Goal: Task Accomplishment & Management: Use online tool/utility

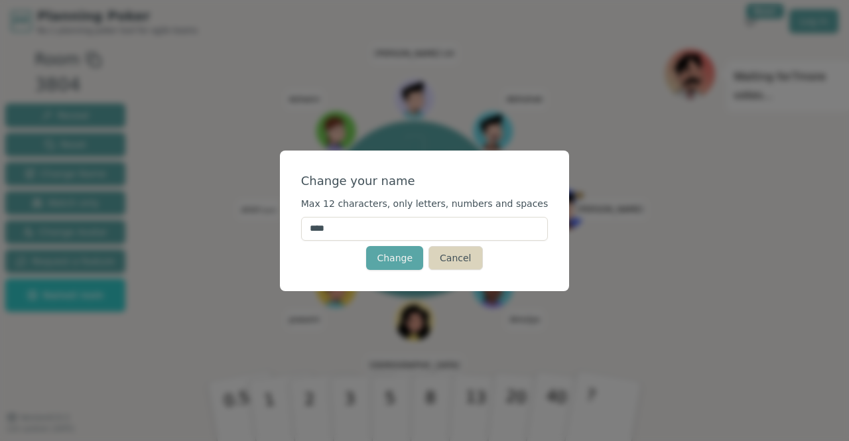
click at [471, 256] on button "Cancel" at bounding box center [456, 258] width 54 height 24
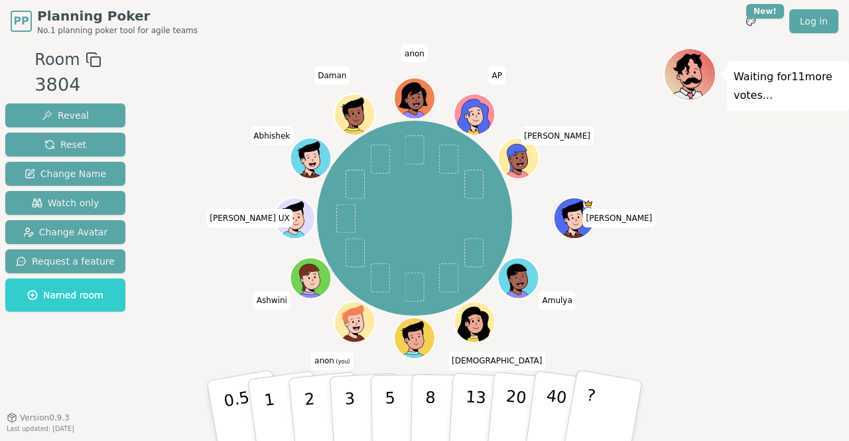
click at [356, 329] on circle at bounding box center [356, 330] width 5 height 5
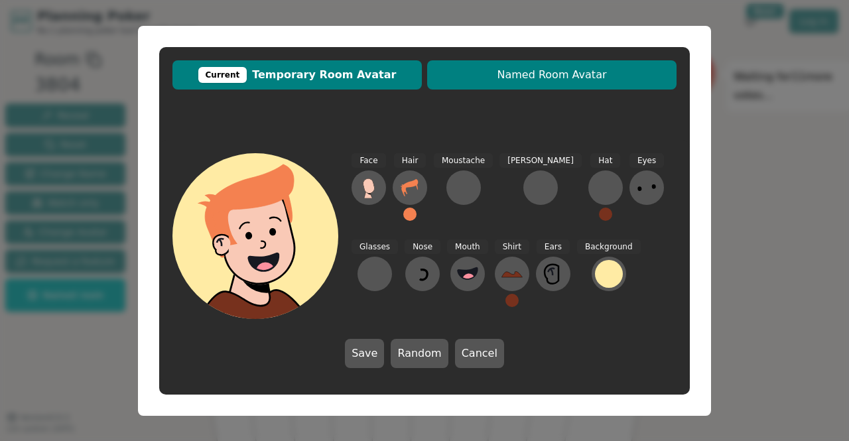
click at [558, 68] on span "Named Room Avatar" at bounding box center [552, 75] width 236 height 16
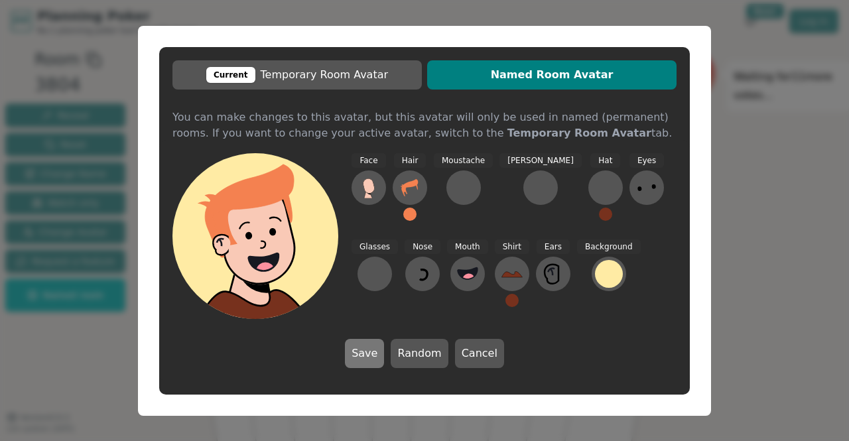
click at [377, 355] on button "Save" at bounding box center [364, 353] width 39 height 29
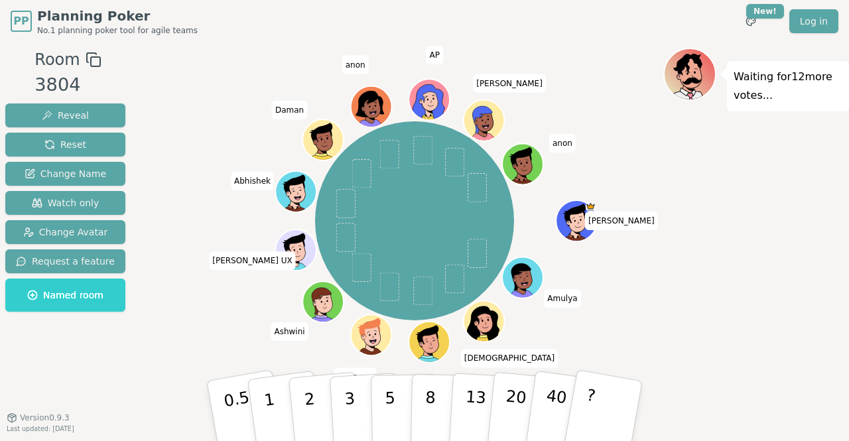
click at [364, 341] on icon at bounding box center [374, 341] width 20 height 7
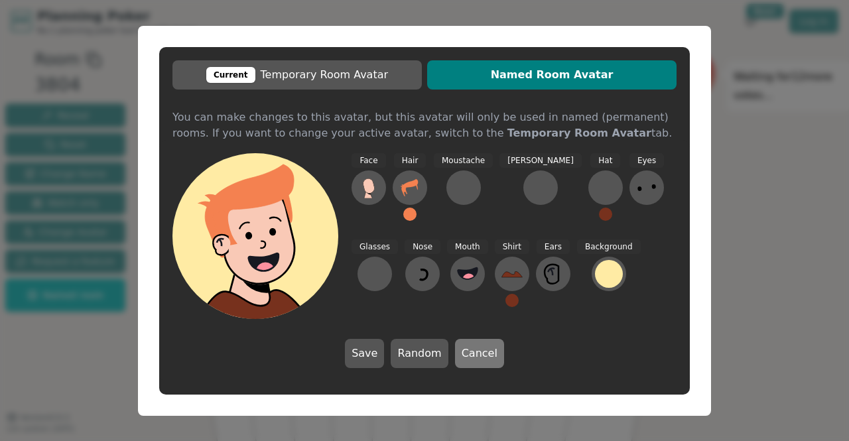
click at [475, 349] on button "Cancel" at bounding box center [479, 353] width 49 height 29
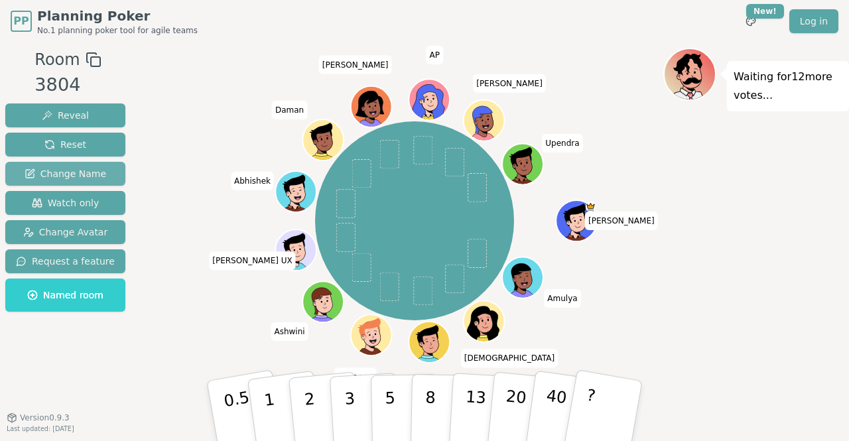
click at [74, 169] on span "Change Name" at bounding box center [66, 173] width 82 height 13
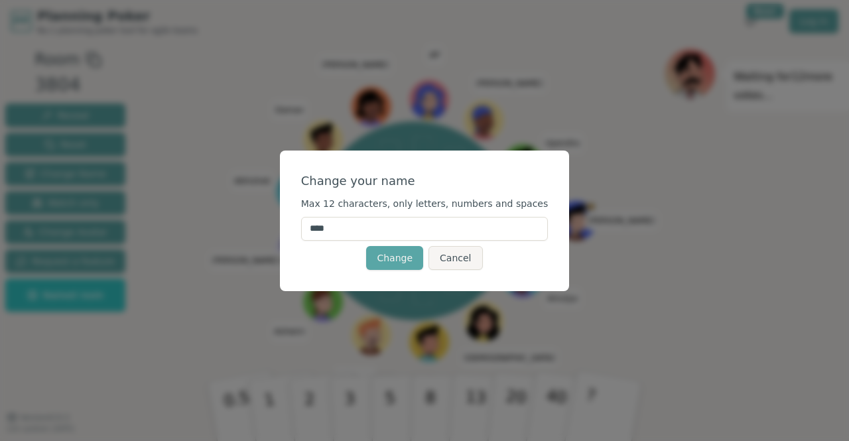
drag, startPoint x: 374, startPoint y: 228, endPoint x: 293, endPoint y: 224, distance: 81.0
click at [293, 224] on div "Change your name Max 12 characters, only letters, numbers and spaces **** Chang…" at bounding box center [424, 220] width 849 height 441
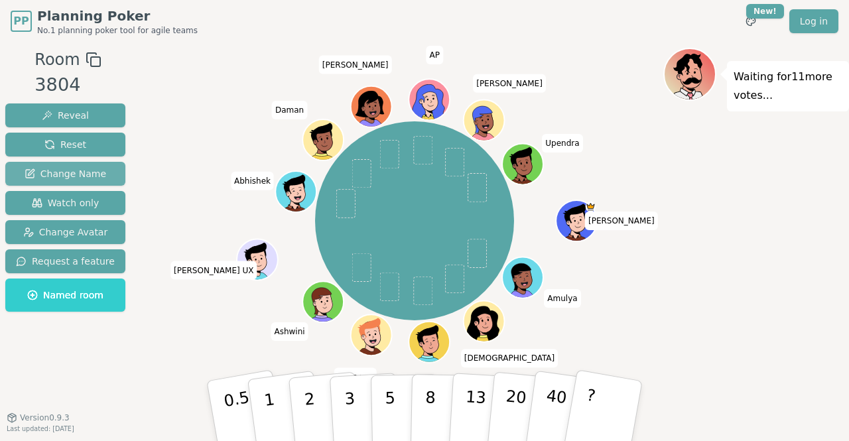
click at [84, 178] on span "Change Name" at bounding box center [66, 173] width 82 height 13
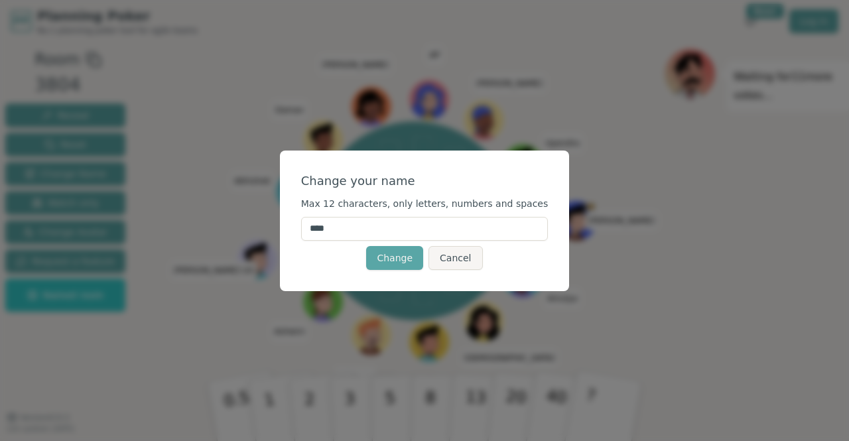
click at [364, 234] on input "****" at bounding box center [424, 229] width 247 height 24
type input "*"
type input "*****"
click at [395, 247] on button "Change" at bounding box center [394, 258] width 57 height 24
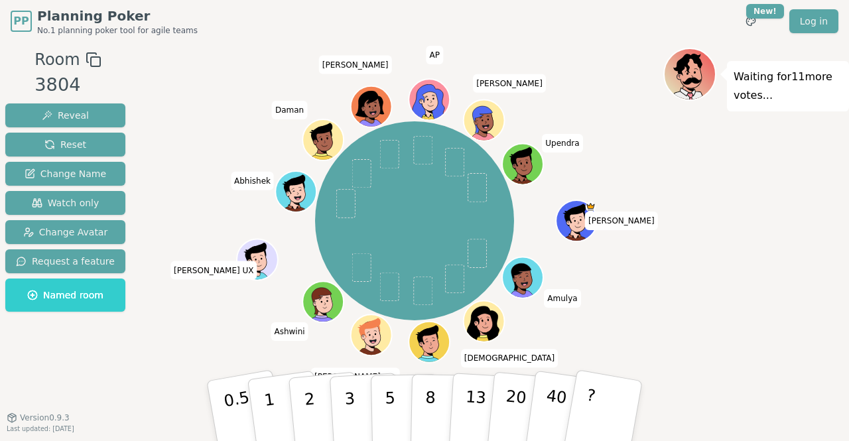
click at [371, 339] on icon at bounding box center [374, 341] width 20 height 7
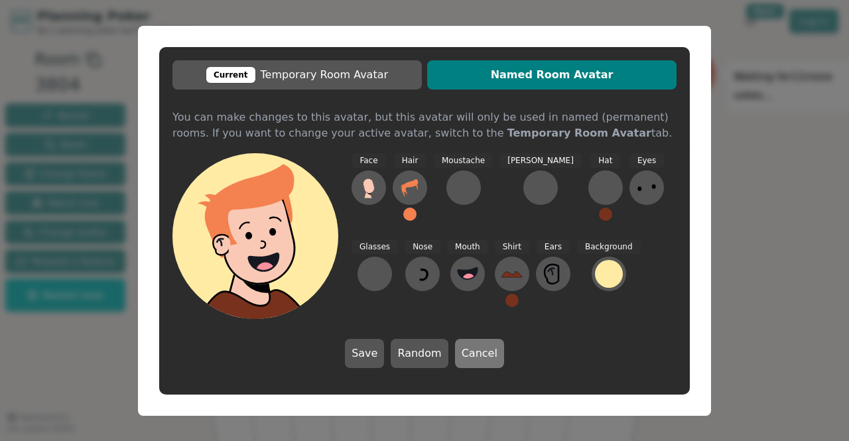
click at [470, 353] on button "Cancel" at bounding box center [479, 353] width 49 height 29
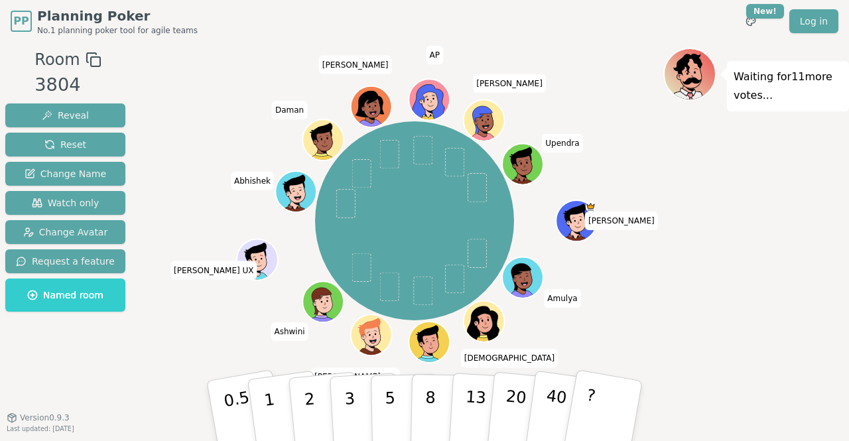
click at [358, 368] on span "[PERSON_NAME] (you)" at bounding box center [355, 377] width 88 height 19
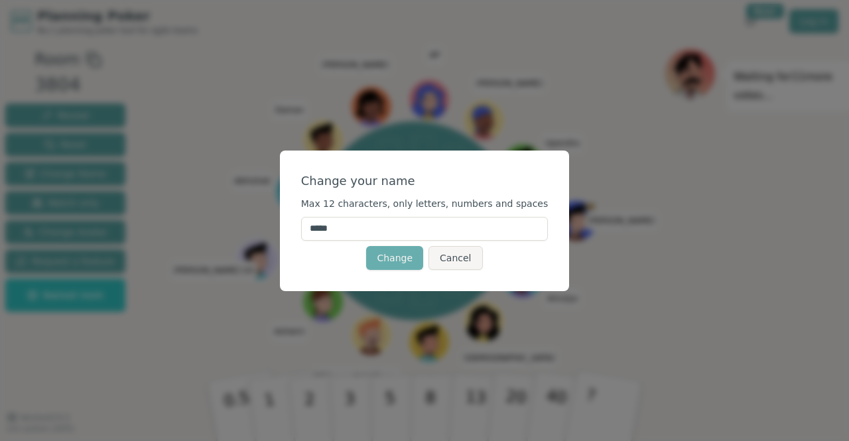
click at [409, 256] on button "Change" at bounding box center [394, 258] width 57 height 24
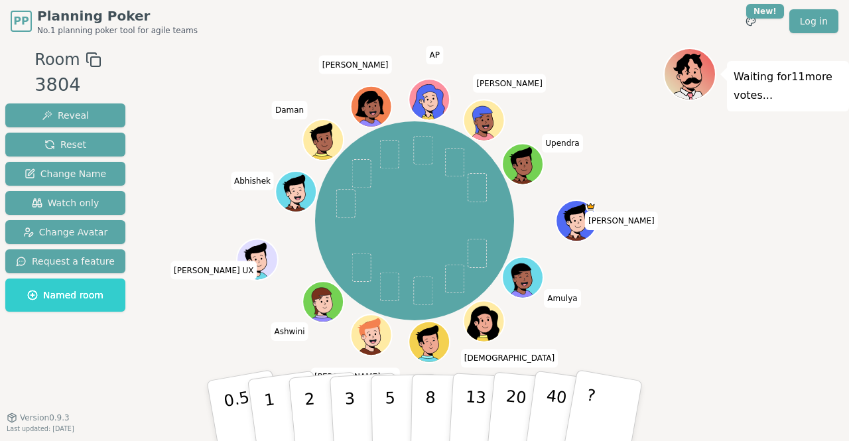
click at [374, 344] on circle at bounding box center [374, 343] width 5 height 5
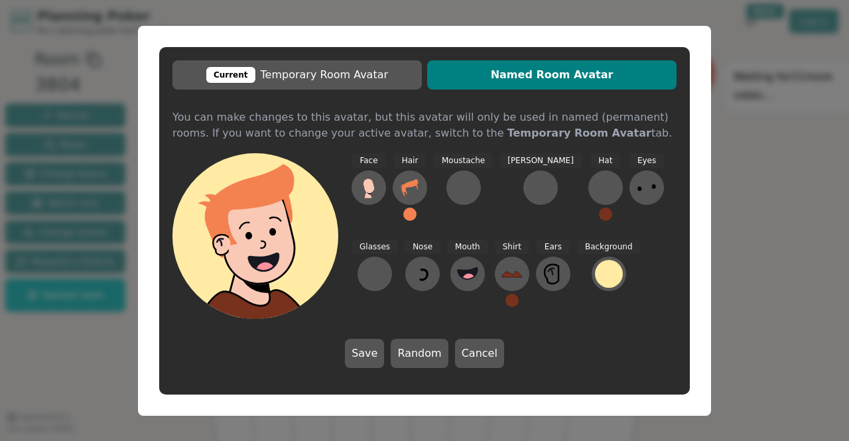
click at [413, 208] on div "Hair" at bounding box center [410, 193] width 35 height 80
click at [409, 216] on button at bounding box center [409, 214] width 13 height 13
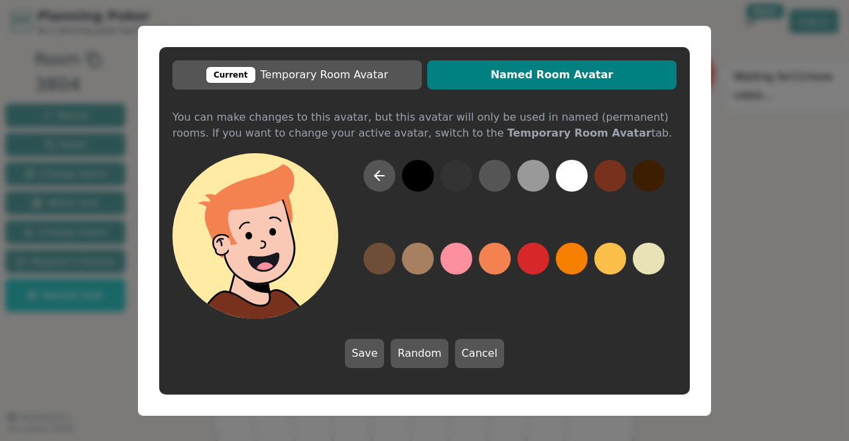
click at [421, 176] on button at bounding box center [418, 176] width 32 height 32
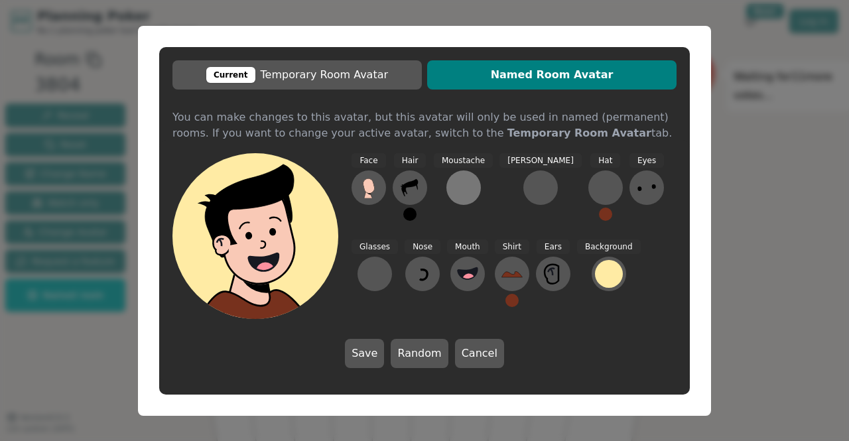
click at [464, 190] on div at bounding box center [463, 187] width 21 height 21
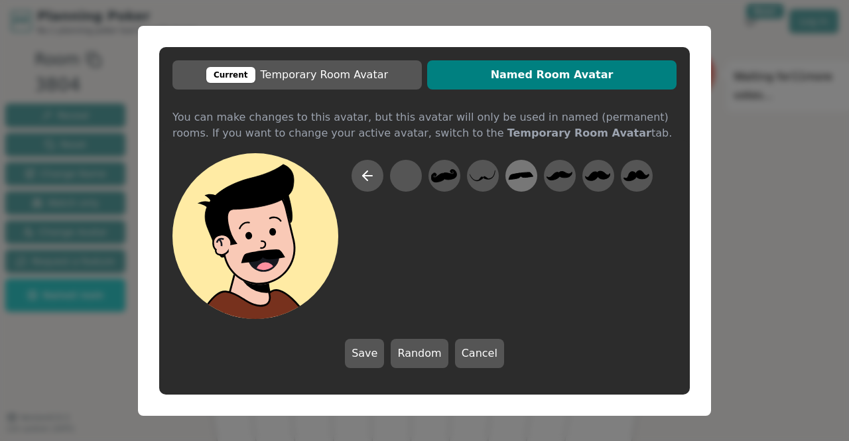
click at [524, 175] on icon at bounding box center [521, 175] width 25 height 7
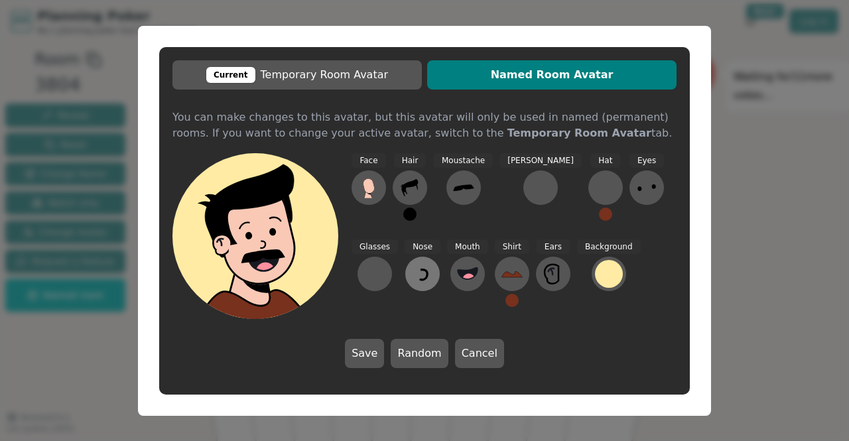
click at [412, 271] on icon at bounding box center [422, 273] width 21 height 21
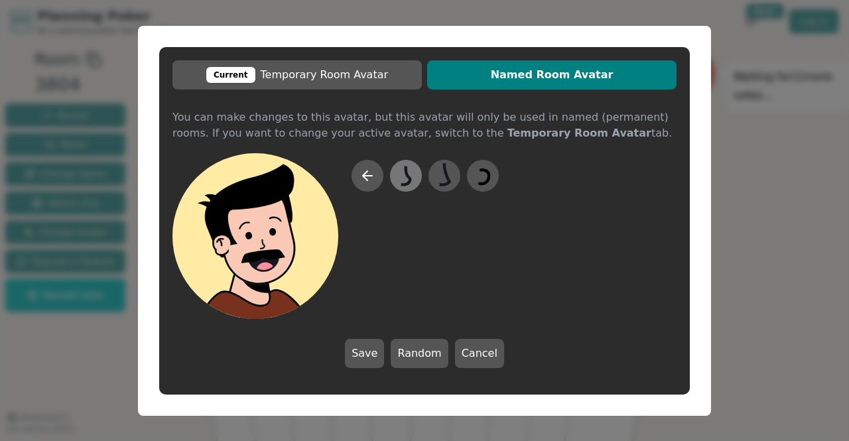
click at [407, 188] on icon at bounding box center [406, 176] width 26 height 30
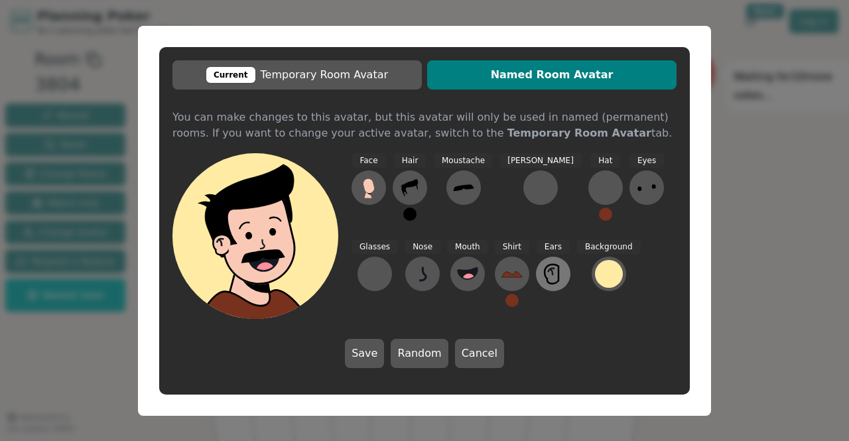
click at [543, 283] on icon at bounding box center [553, 273] width 21 height 21
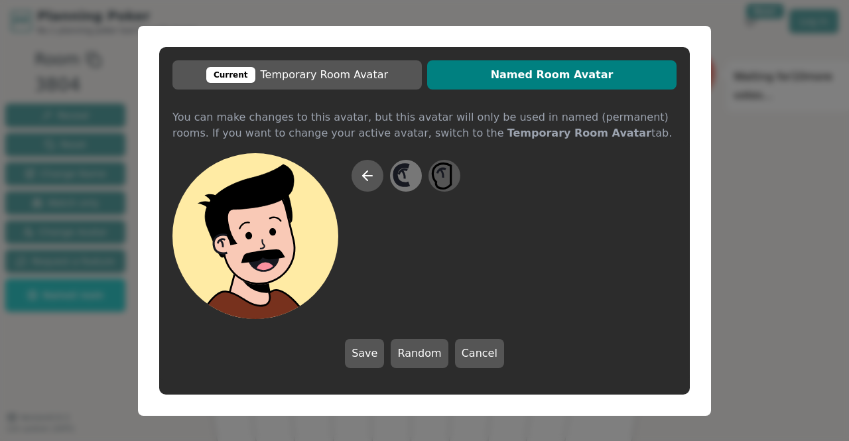
click at [403, 177] on icon at bounding box center [406, 176] width 26 height 30
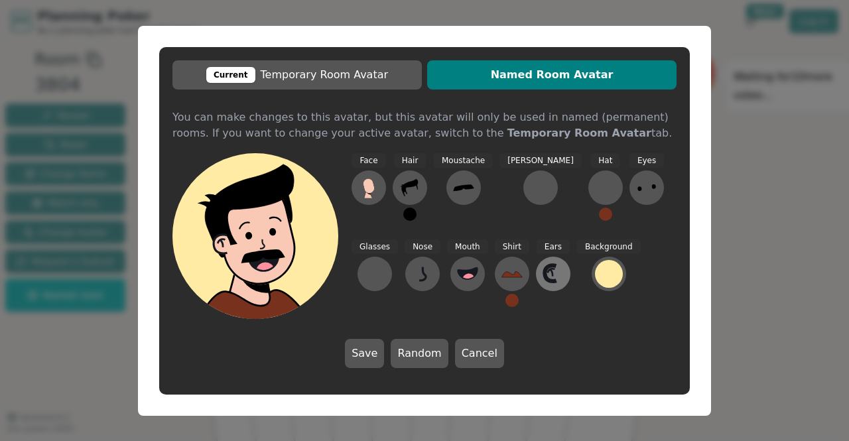
click at [543, 268] on icon at bounding box center [553, 273] width 21 height 21
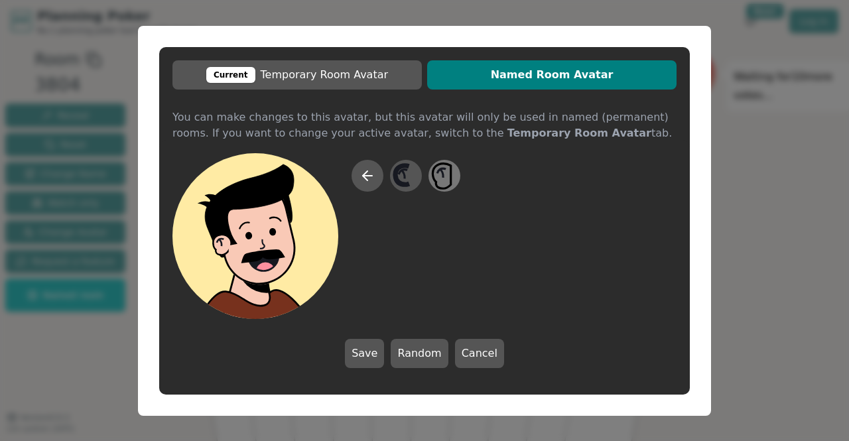
click at [456, 171] on icon at bounding box center [444, 176] width 26 height 30
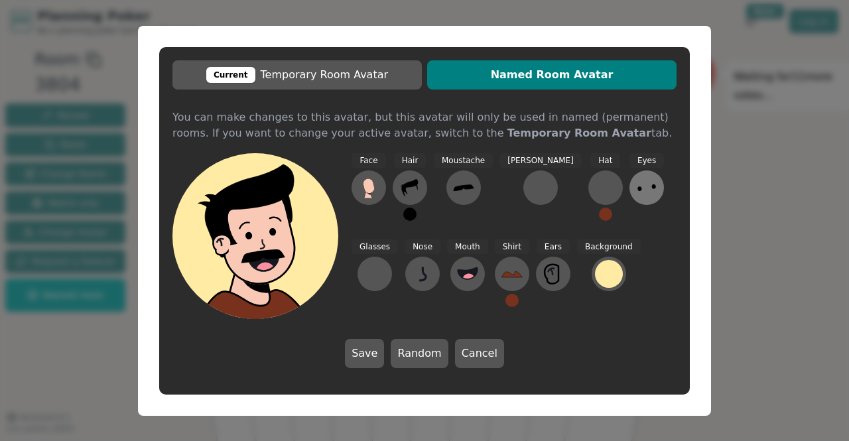
click at [636, 190] on icon at bounding box center [646, 187] width 21 height 21
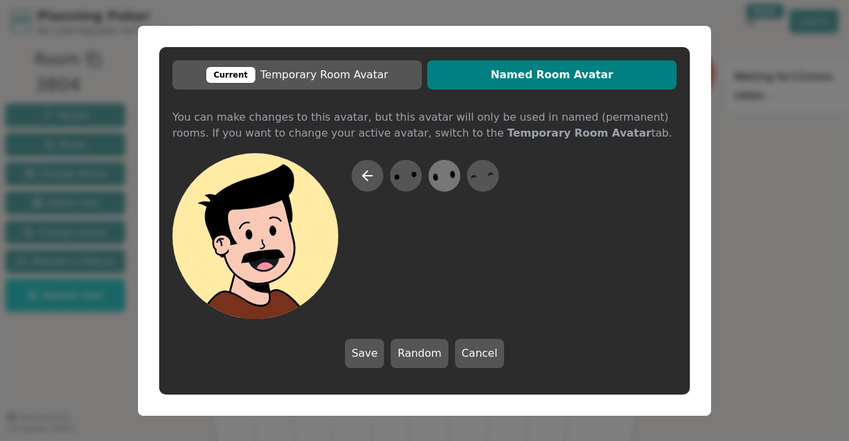
click at [450, 178] on icon at bounding box center [444, 176] width 26 height 30
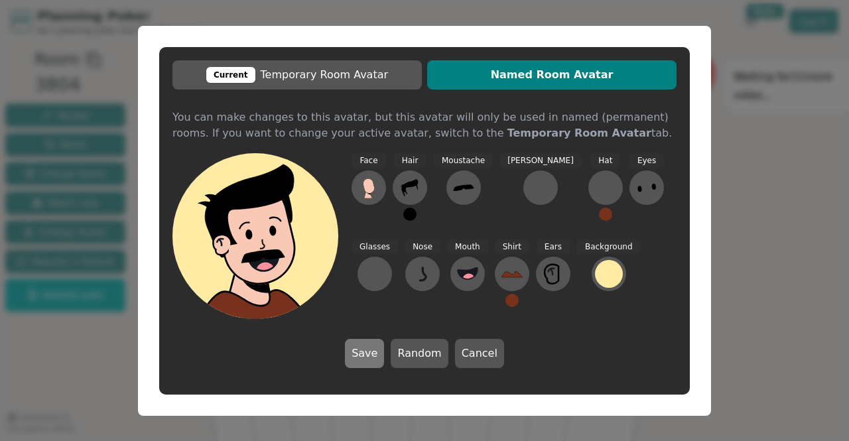
click at [384, 352] on button "Save" at bounding box center [364, 353] width 39 height 29
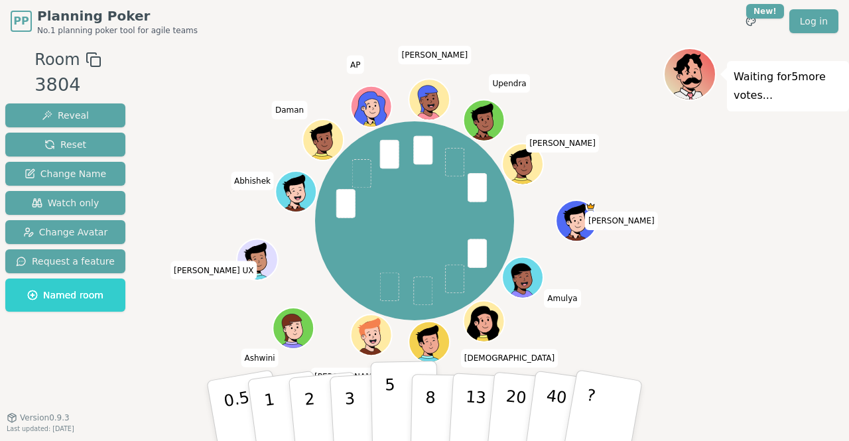
click at [399, 402] on button "5" at bounding box center [405, 411] width 68 height 101
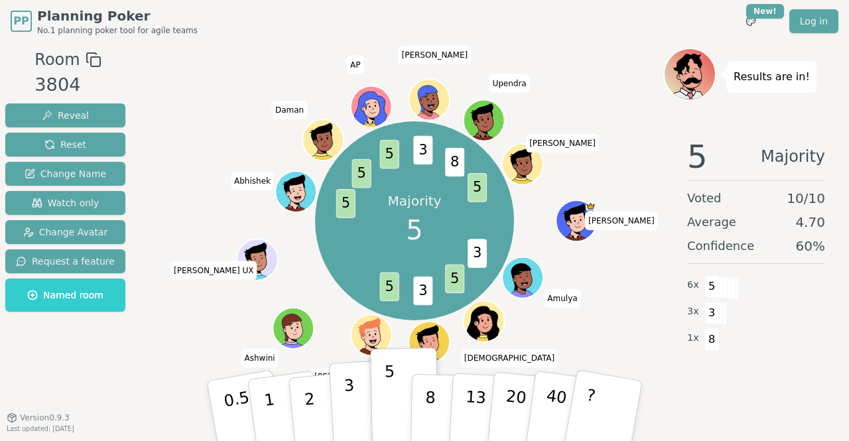
click at [348, 404] on p "3" at bounding box center [351, 412] width 15 height 72
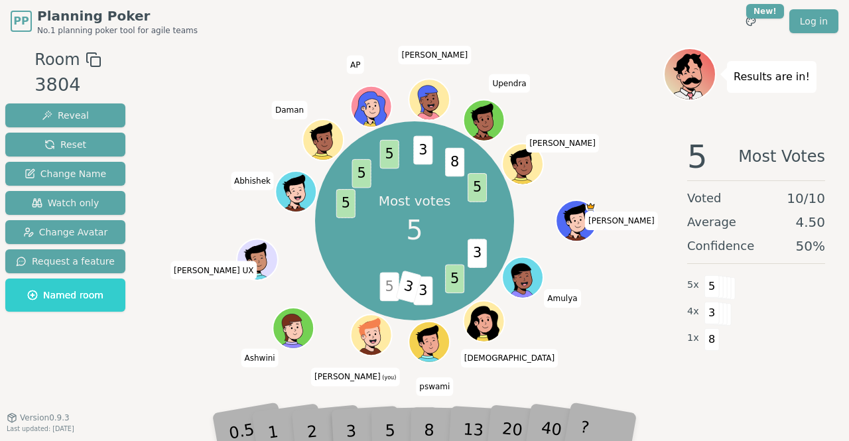
drag, startPoint x: 406, startPoint y: 289, endPoint x: 393, endPoint y: 297, distance: 15.8
click at [393, 297] on div "Most votes 5 3 5 3 5 3 5 5 5 3 8 5 [PERSON_NAME] [PERSON_NAME] [PERSON_NAME] (y…" at bounding box center [415, 221] width 200 height 200
click at [90, 150] on button "Reset" at bounding box center [65, 145] width 120 height 24
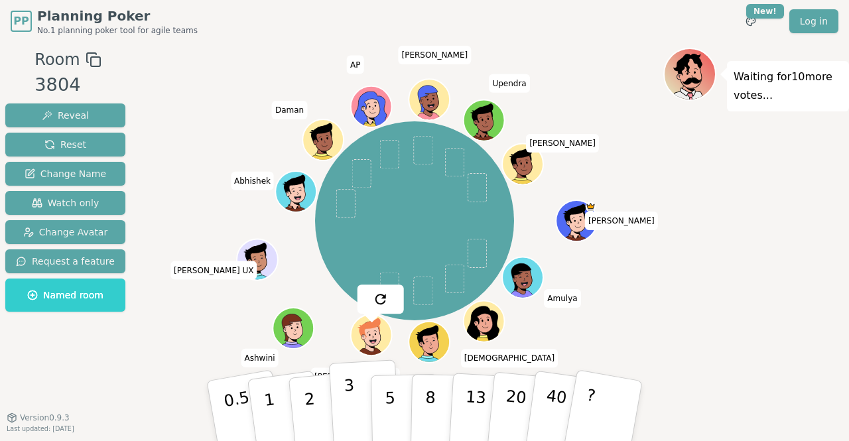
click at [349, 398] on p "3" at bounding box center [351, 412] width 15 height 72
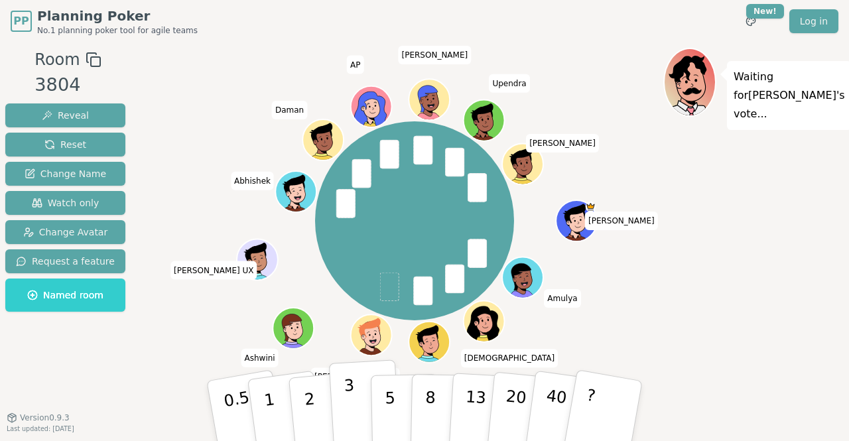
click at [346, 397] on p "3" at bounding box center [351, 412] width 15 height 72
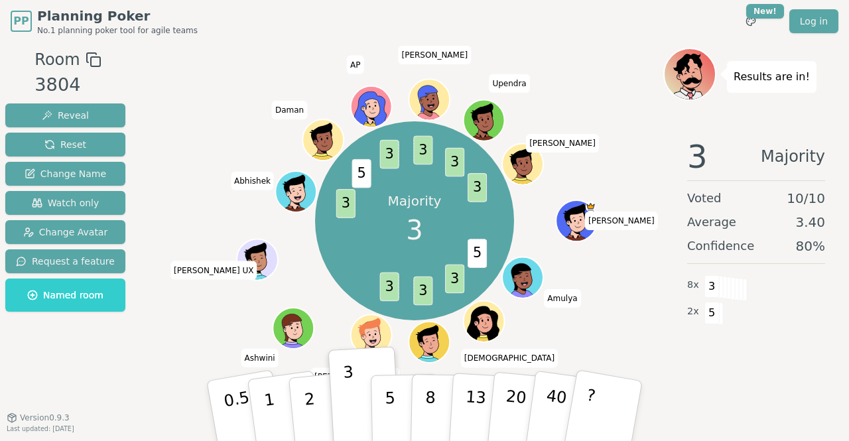
click at [777, 378] on div "3 Majority Voted 10 / 10 Average 3.40 Confidence 80 % 8 x 3 2 x 5" at bounding box center [756, 259] width 186 height 265
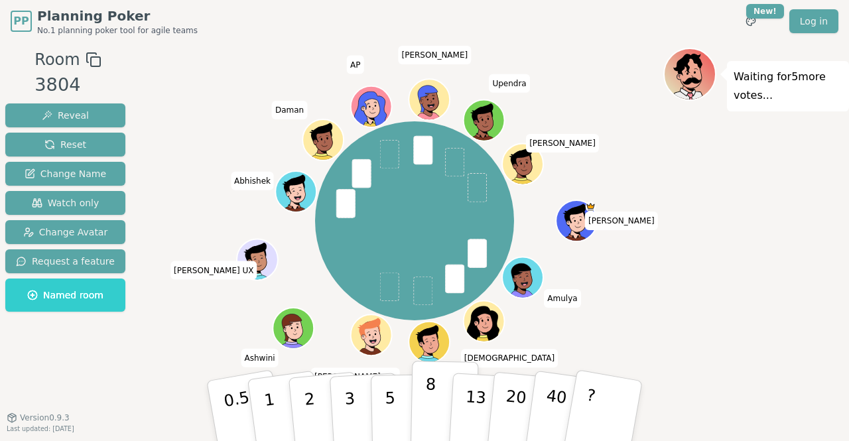
click at [418, 408] on button "8" at bounding box center [445, 411] width 68 height 101
click at [372, 330] on icon at bounding box center [373, 332] width 32 height 5
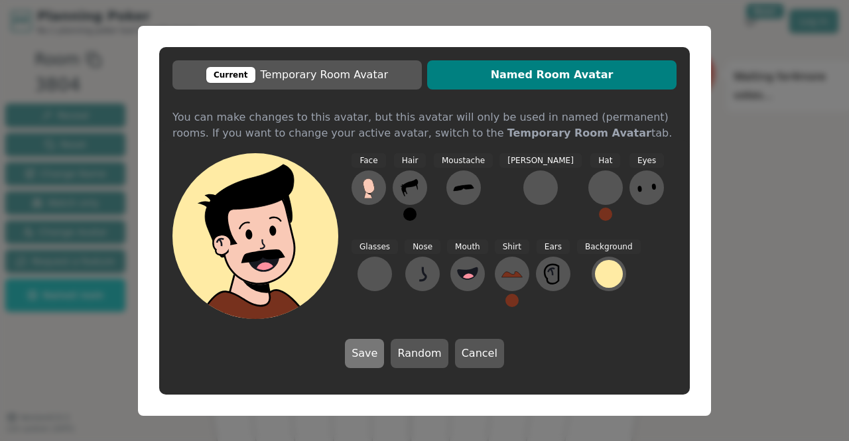
click at [366, 350] on button "Save" at bounding box center [364, 353] width 39 height 29
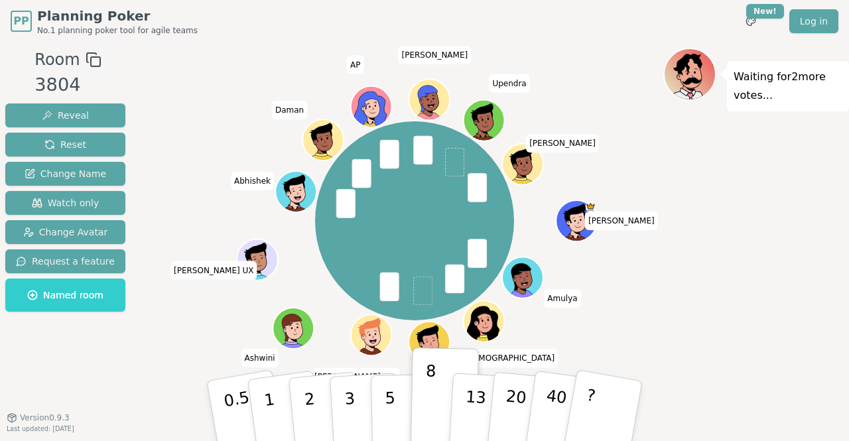
click at [366, 332] on icon at bounding box center [373, 334] width 40 height 4
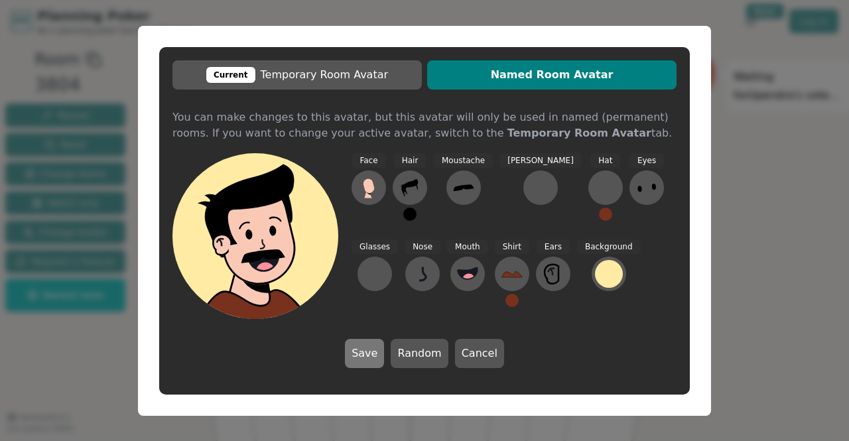
click at [369, 356] on button "Save" at bounding box center [364, 353] width 39 height 29
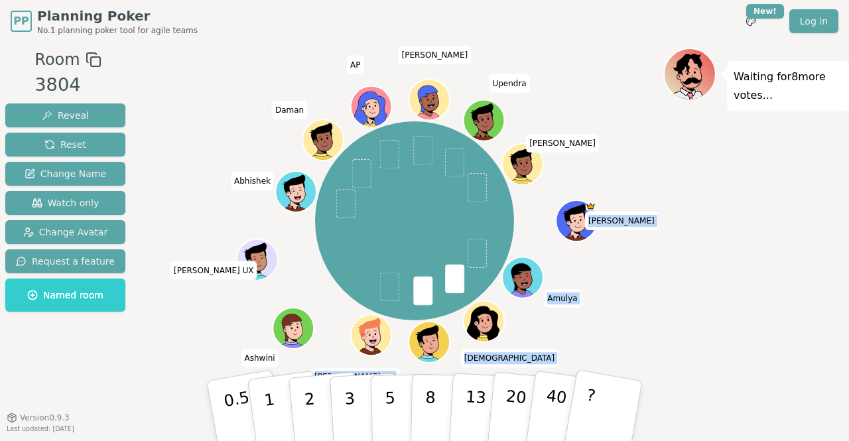
drag, startPoint x: 657, startPoint y: 212, endPoint x: 608, endPoint y: 104, distance: 118.8
click at [608, 104] on div "[PERSON_NAME] [PERSON_NAME] [PERSON_NAME] (you) [PERSON_NAME] UX [PERSON_NAME] …" at bounding box center [415, 221] width 498 height 299
click at [663, 169] on div "[PERSON_NAME] [PERSON_NAME] [PERSON_NAME] (you) [PERSON_NAME] UX [PERSON_NAME] …" at bounding box center [415, 221] width 498 height 299
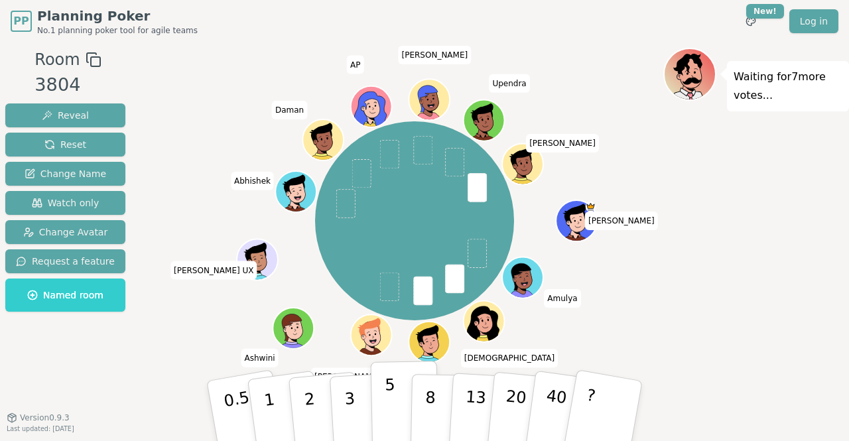
click at [387, 406] on p "5" at bounding box center [390, 412] width 11 height 72
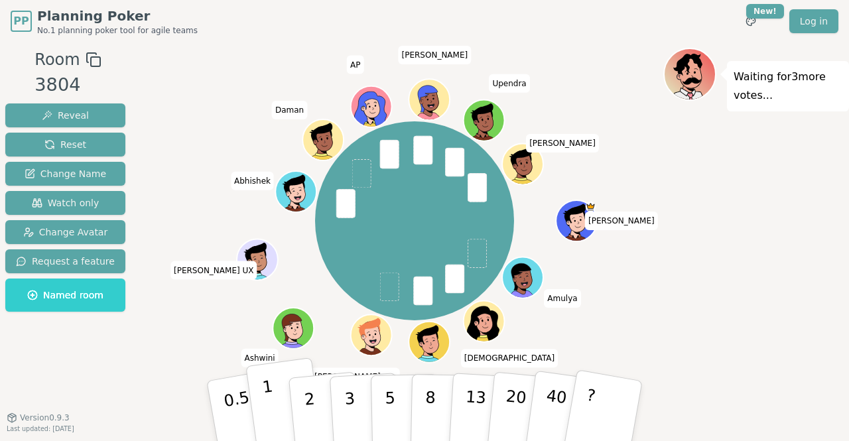
click at [259, 395] on button "1" at bounding box center [284, 411] width 79 height 107
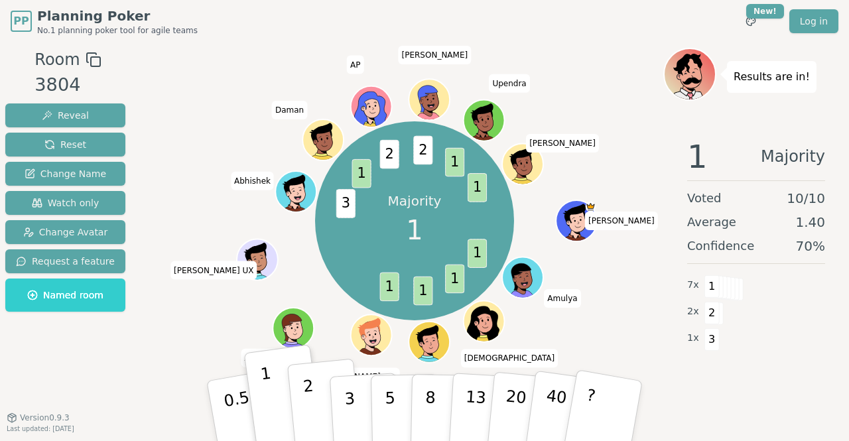
click at [309, 399] on p "2" at bounding box center [311, 413] width 17 height 72
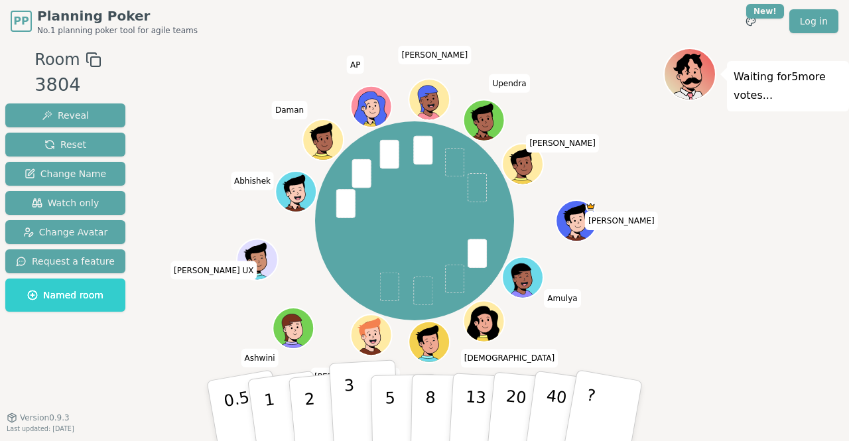
click at [349, 402] on p "3" at bounding box center [351, 412] width 15 height 72
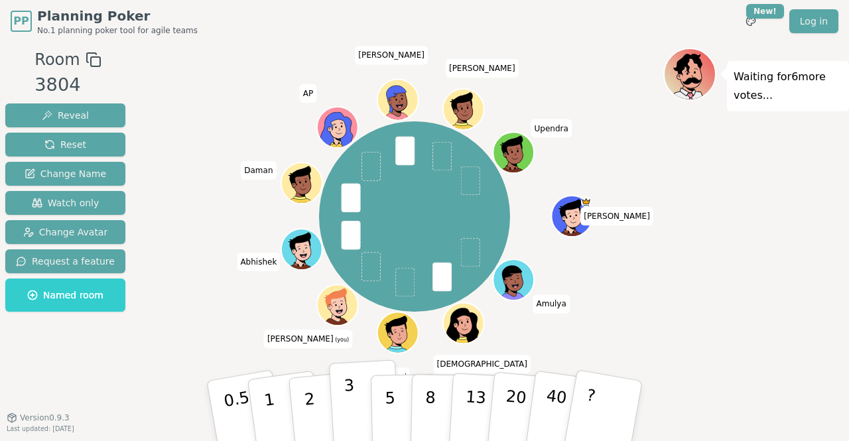
click at [344, 380] on p "3" at bounding box center [351, 412] width 15 height 72
